Goal: Learn about a topic

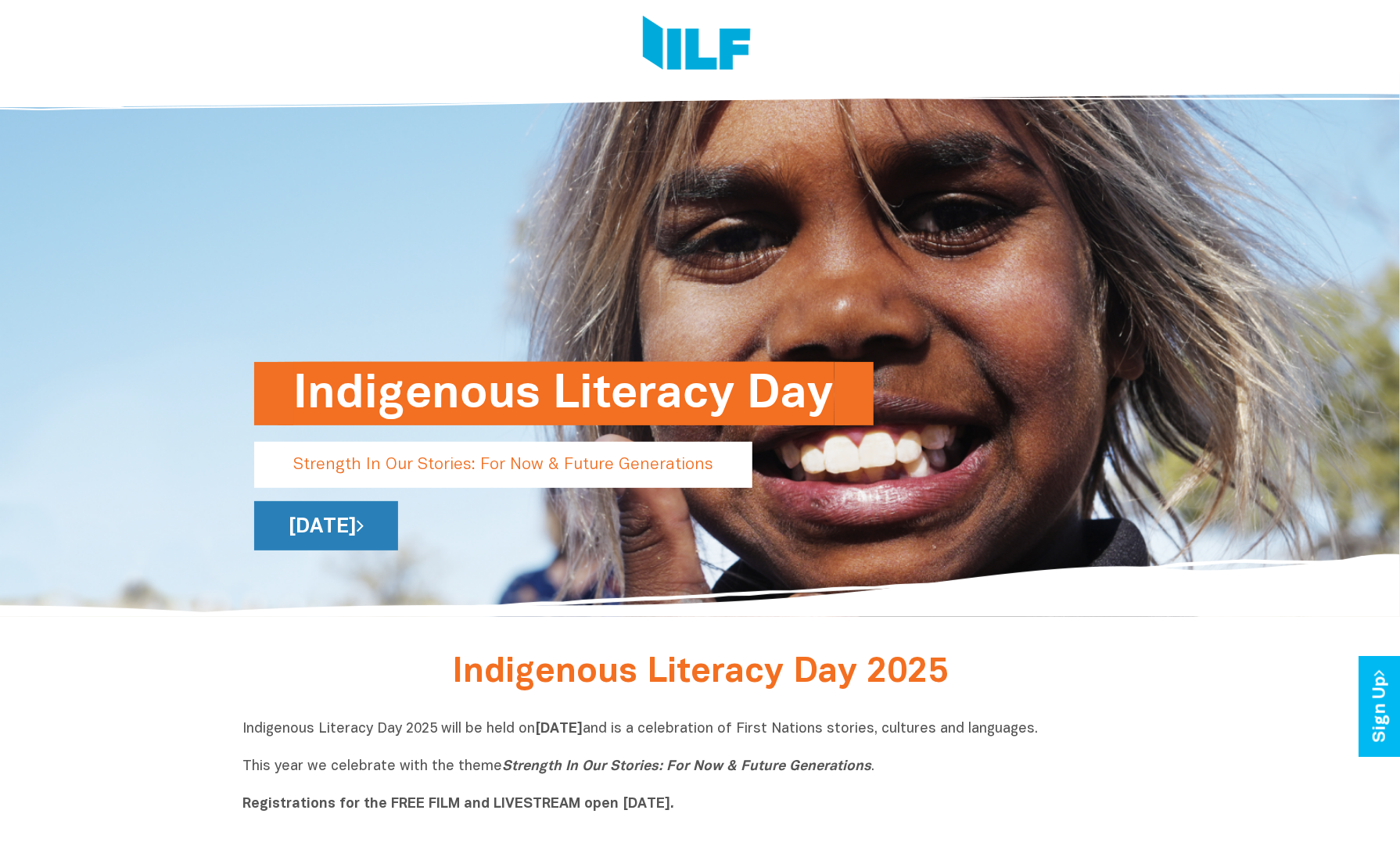
click at [398, 528] on link "[DATE]" at bounding box center [326, 527] width 144 height 50
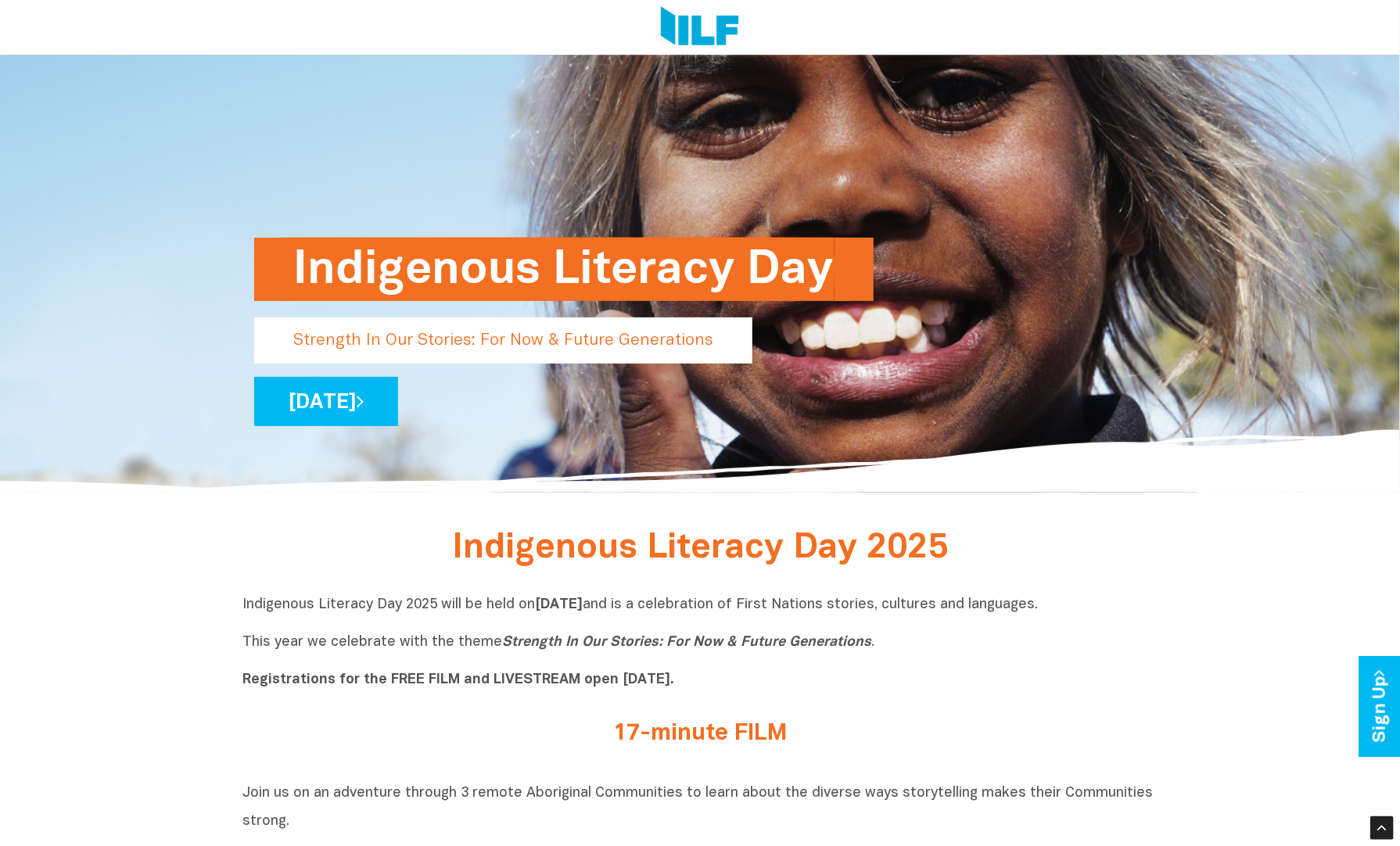
scroll to position [103, 0]
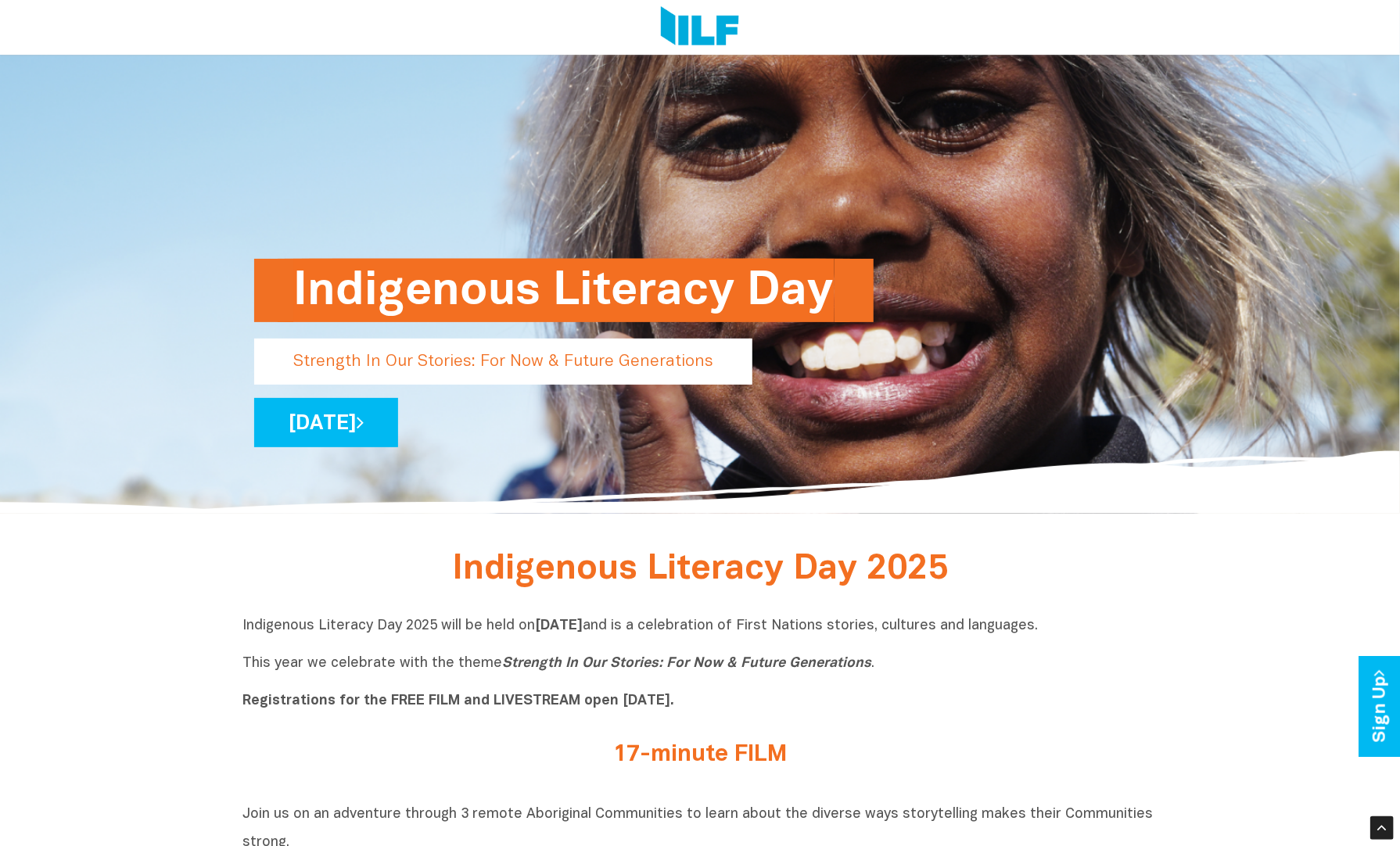
click at [562, 369] on p "Strength In Our Stories: For Now & Future Generations" at bounding box center [503, 361] width 498 height 46
drag, startPoint x: 294, startPoint y: 359, endPoint x: 689, endPoint y: 377, distance: 395.4
click at [689, 377] on p "Strength In Our Stories: For Now & Future Generations" at bounding box center [503, 361] width 498 height 46
drag, startPoint x: 497, startPoint y: 668, endPoint x: 885, endPoint y: 686, distance: 388.4
click at [885, 686] on p "Indigenous Literacy Day 2025 will be held [DATE][DATE] and is a celebration of …" at bounding box center [700, 664] width 915 height 94
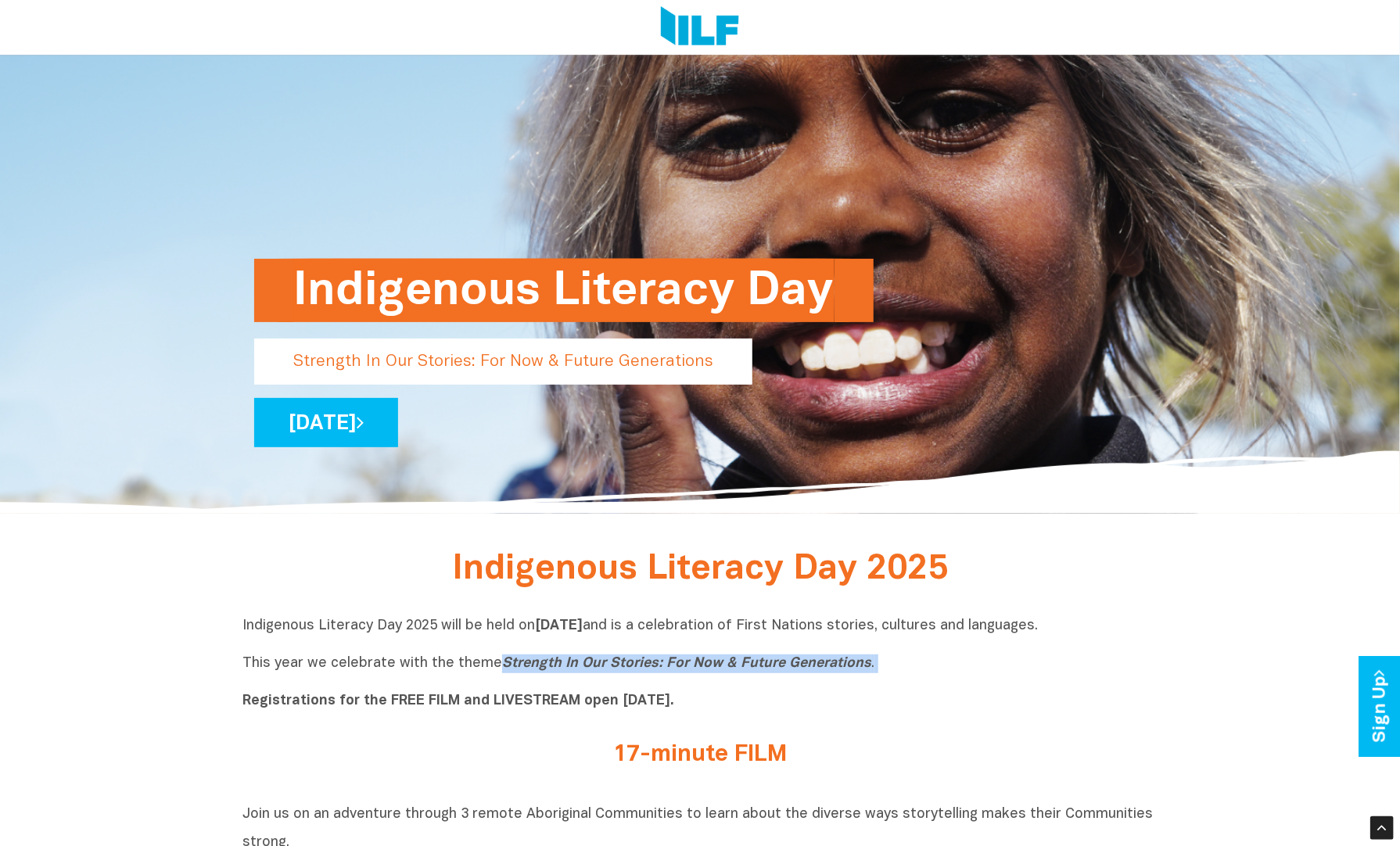
drag, startPoint x: 885, startPoint y: 686, endPoint x: 794, endPoint y: 662, distance: 94.1
copy p "Strength In Our Stories: For Now & Future Generations ."
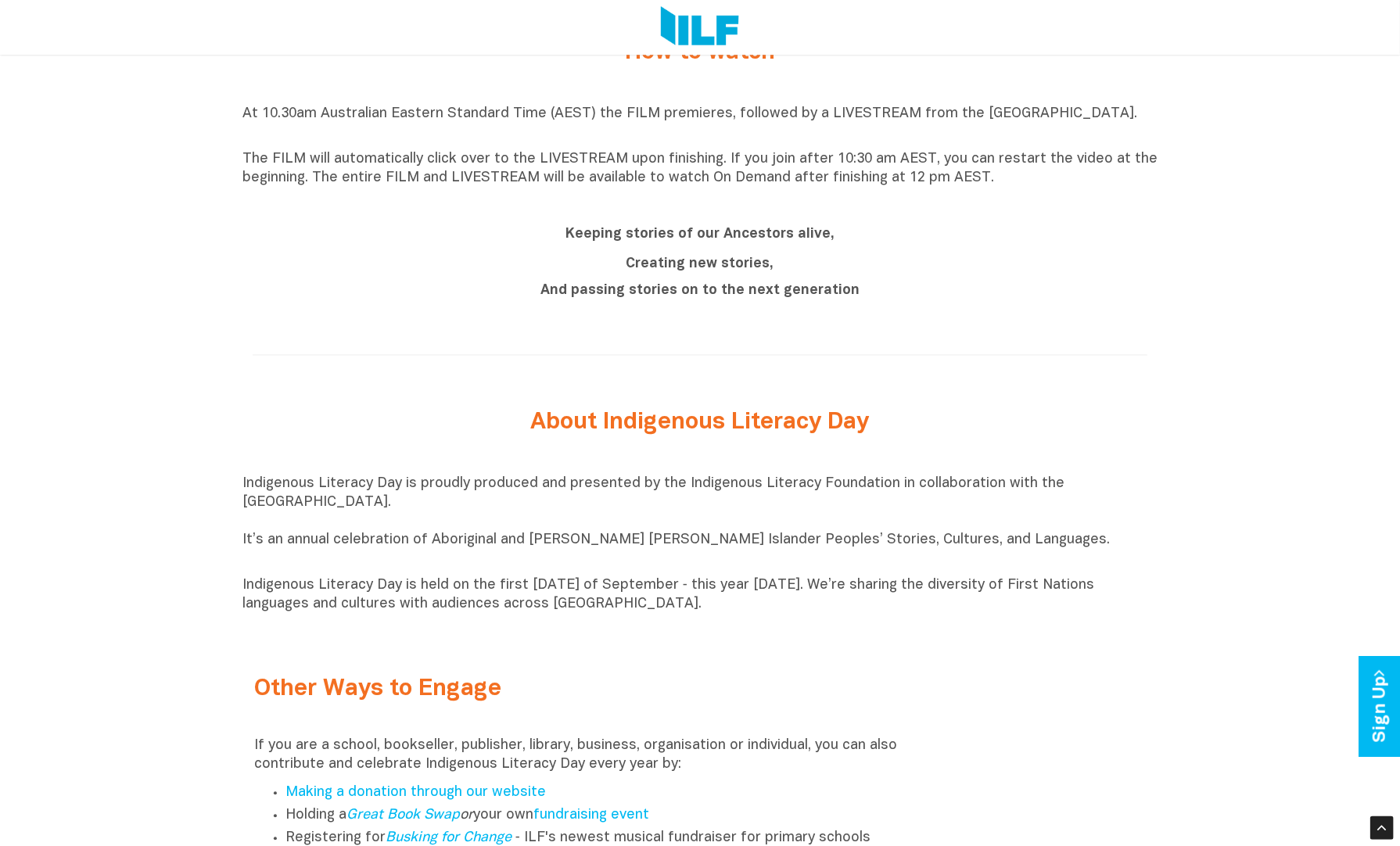
scroll to position [1185, 0]
